Goal: Information Seeking & Learning: Learn about a topic

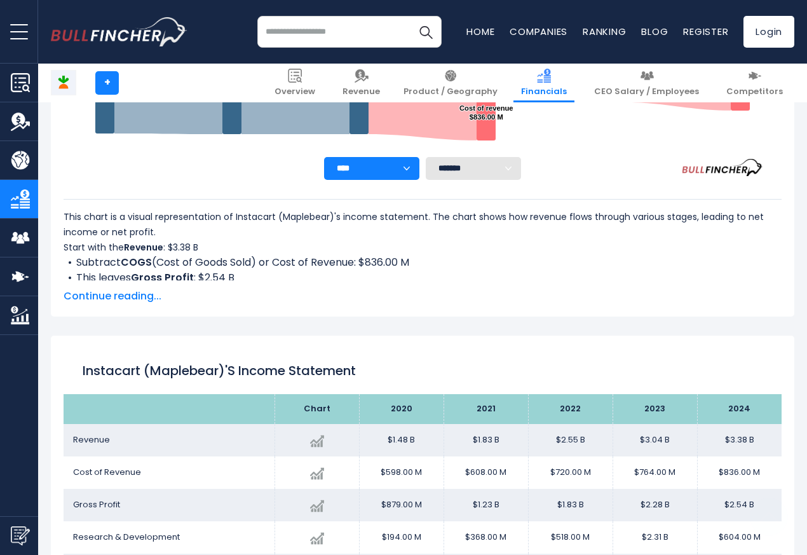
scroll to position [688, 0]
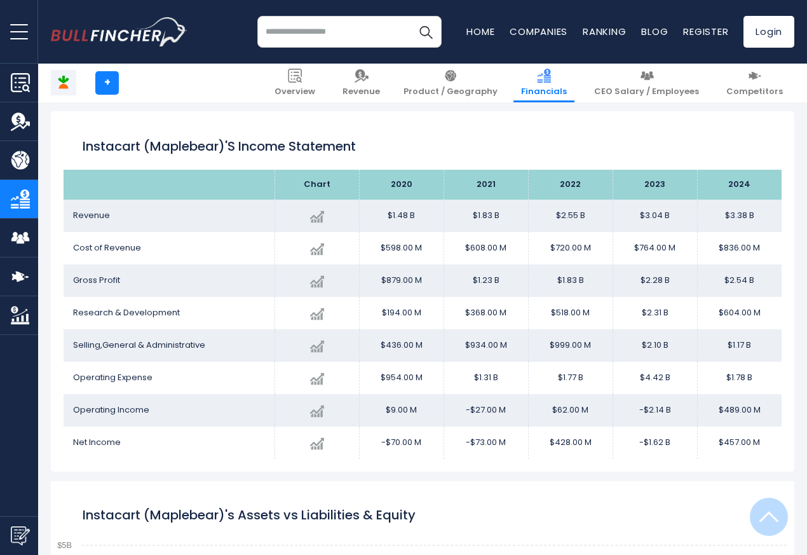
scroll to position [688, 0]
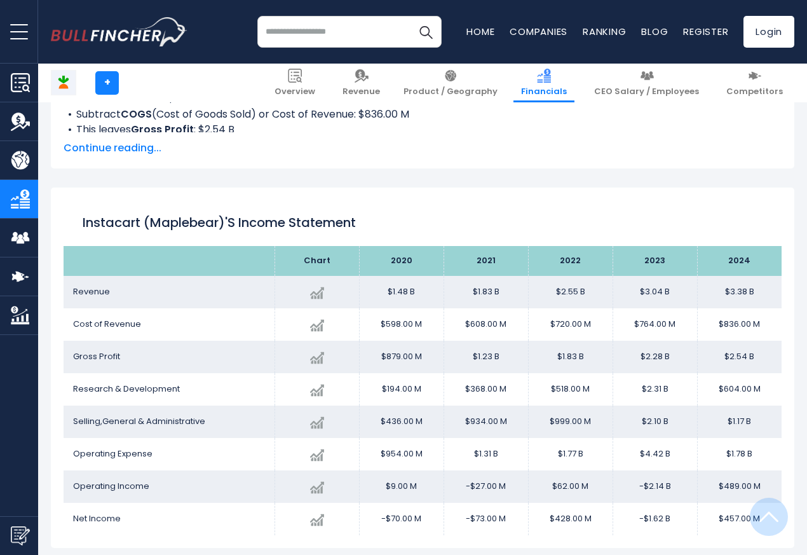
scroll to position [688, 0]
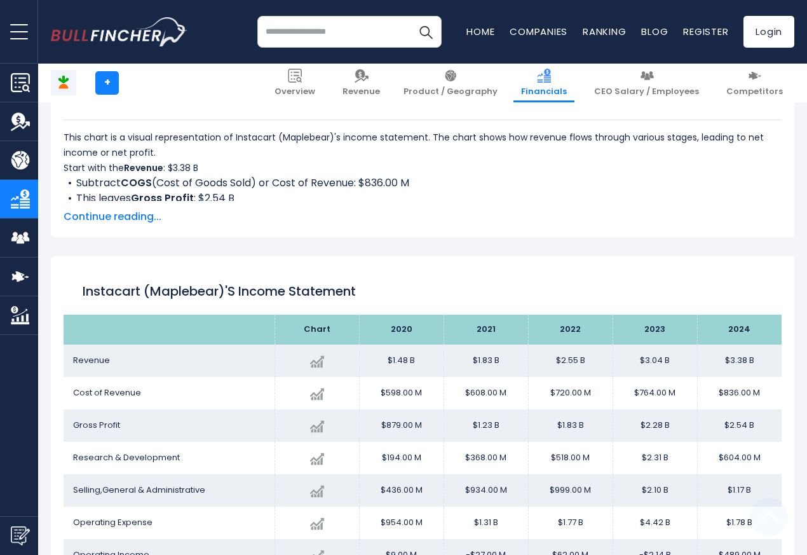
scroll to position [688, 0]
